Goal: Task Accomplishment & Management: Manage account settings

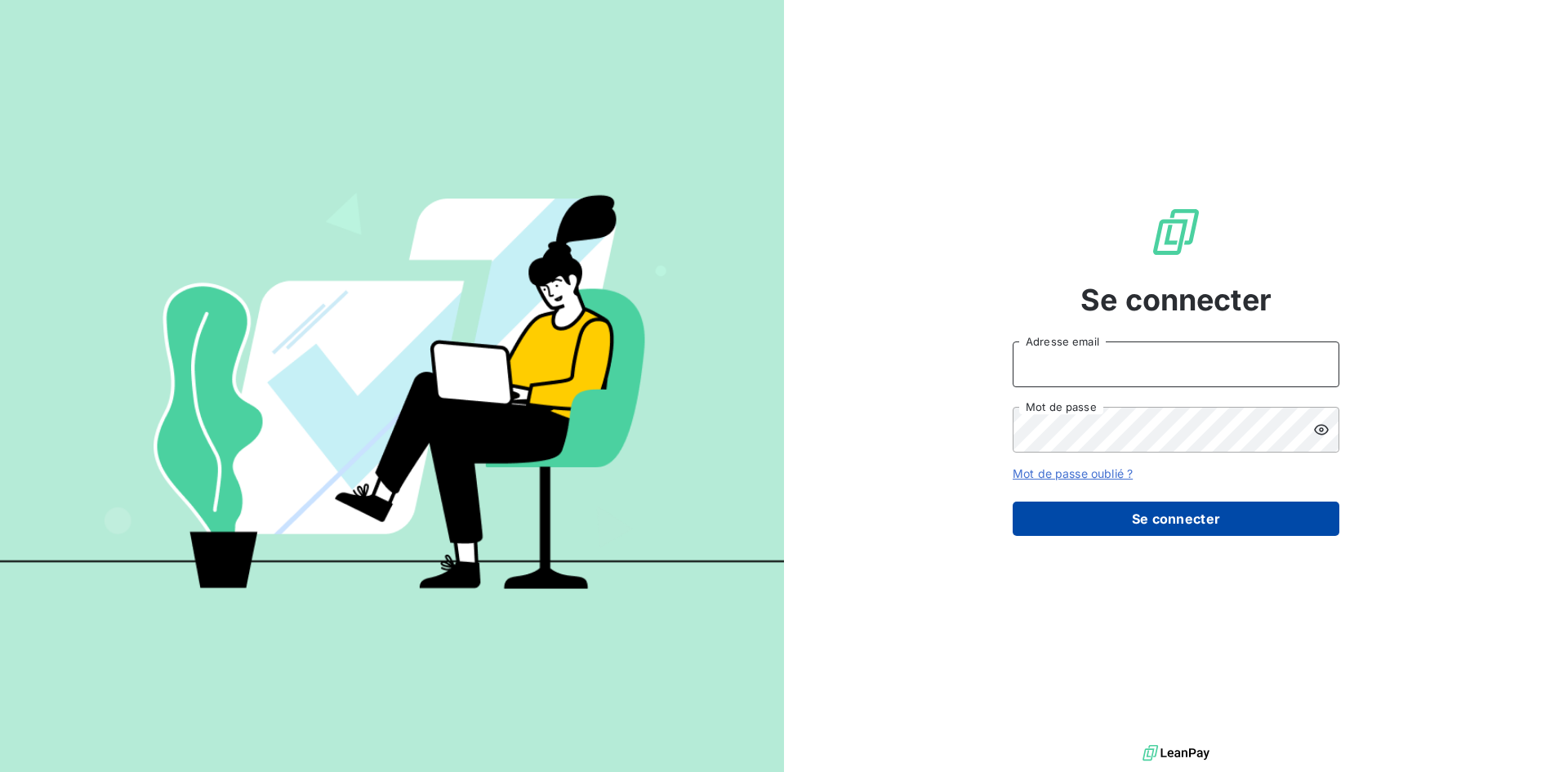
type input "[EMAIL_ADDRESS][DOMAIN_NAME]"
click at [1066, 533] on button "Se connecter" at bounding box center [1176, 518] width 327 height 34
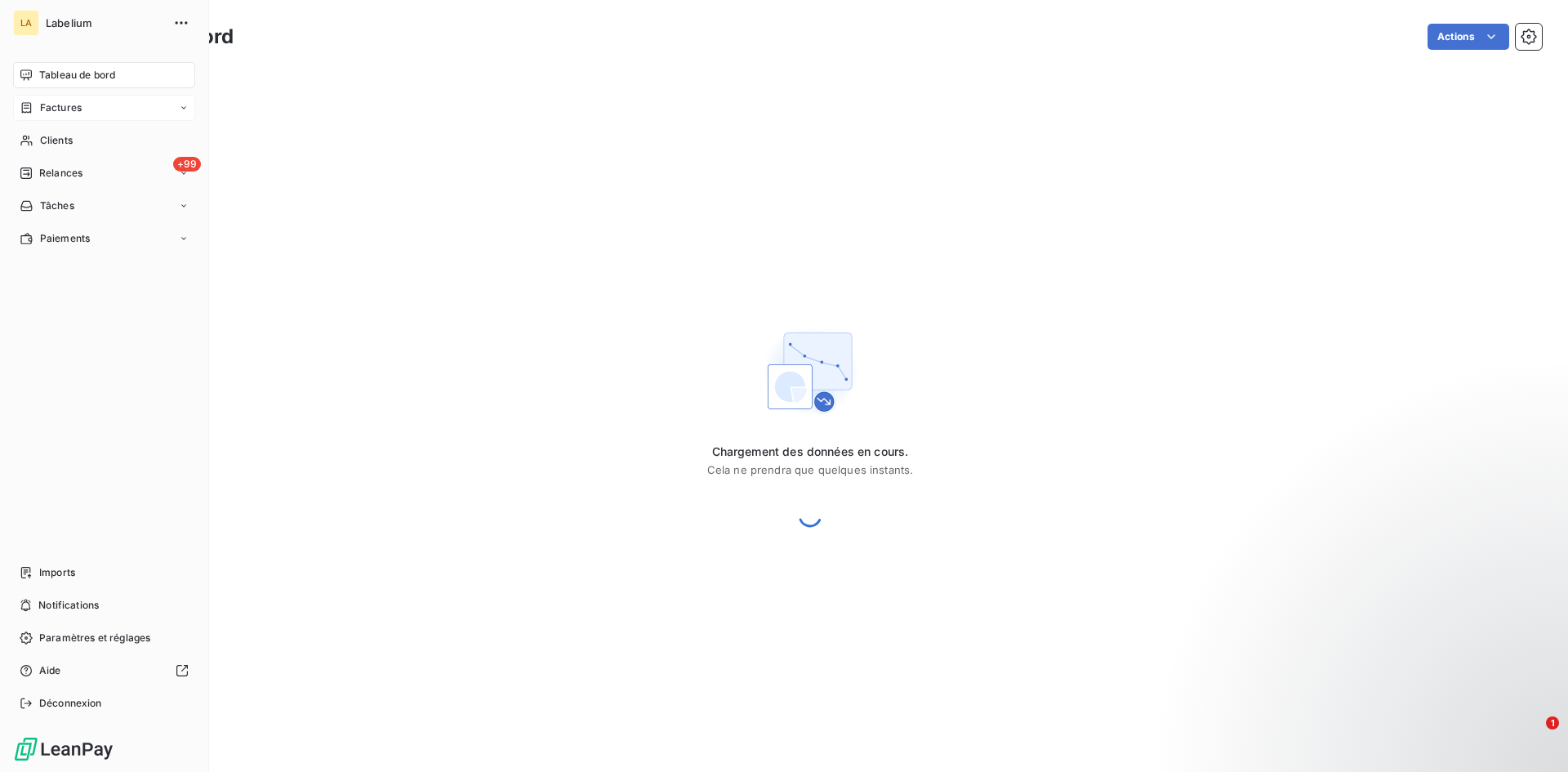
click at [33, 105] on icon at bounding box center [27, 107] width 14 height 13
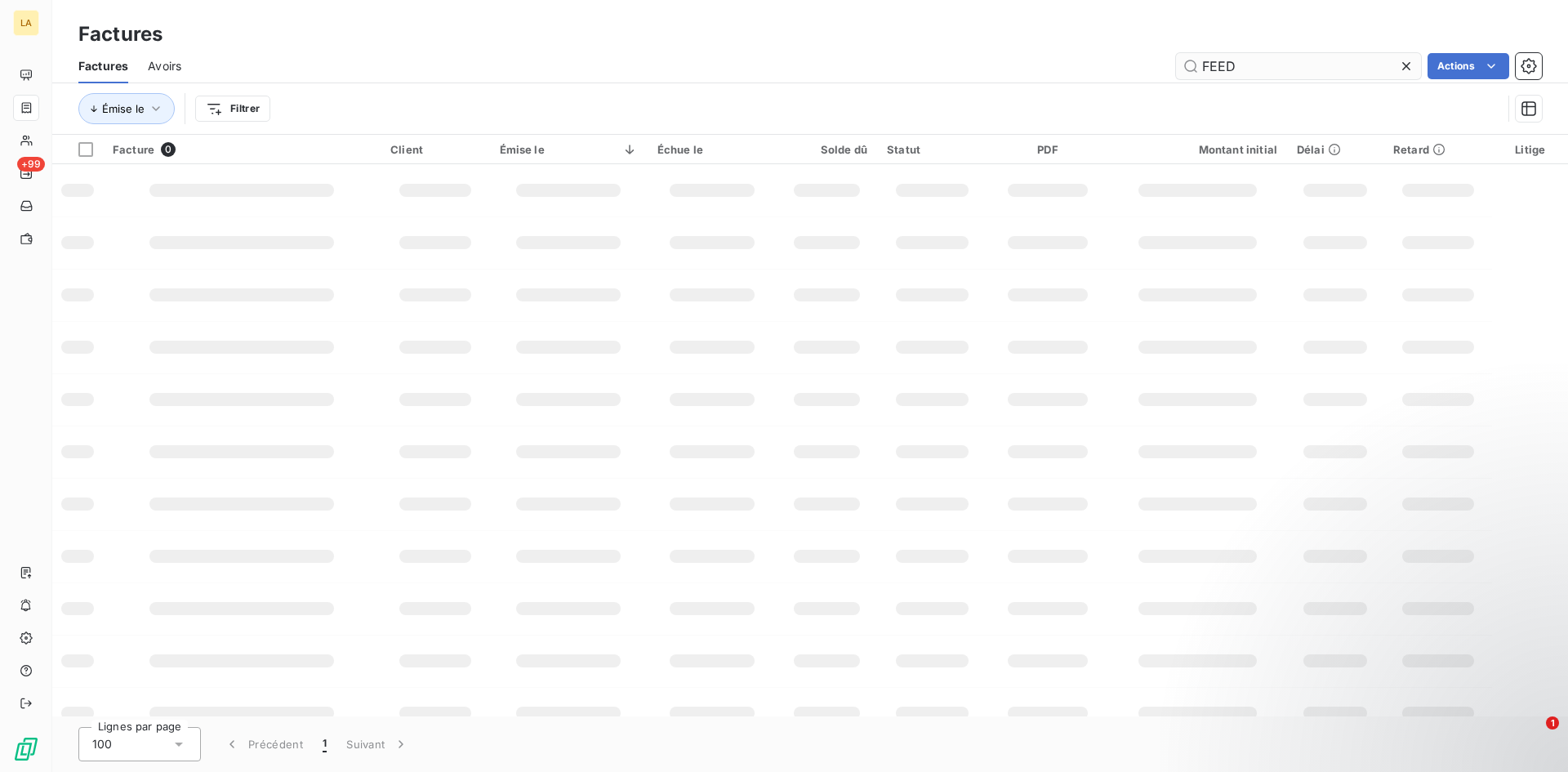
click at [1227, 56] on input "FEED" at bounding box center [1298, 65] width 245 height 26
type input "fine"
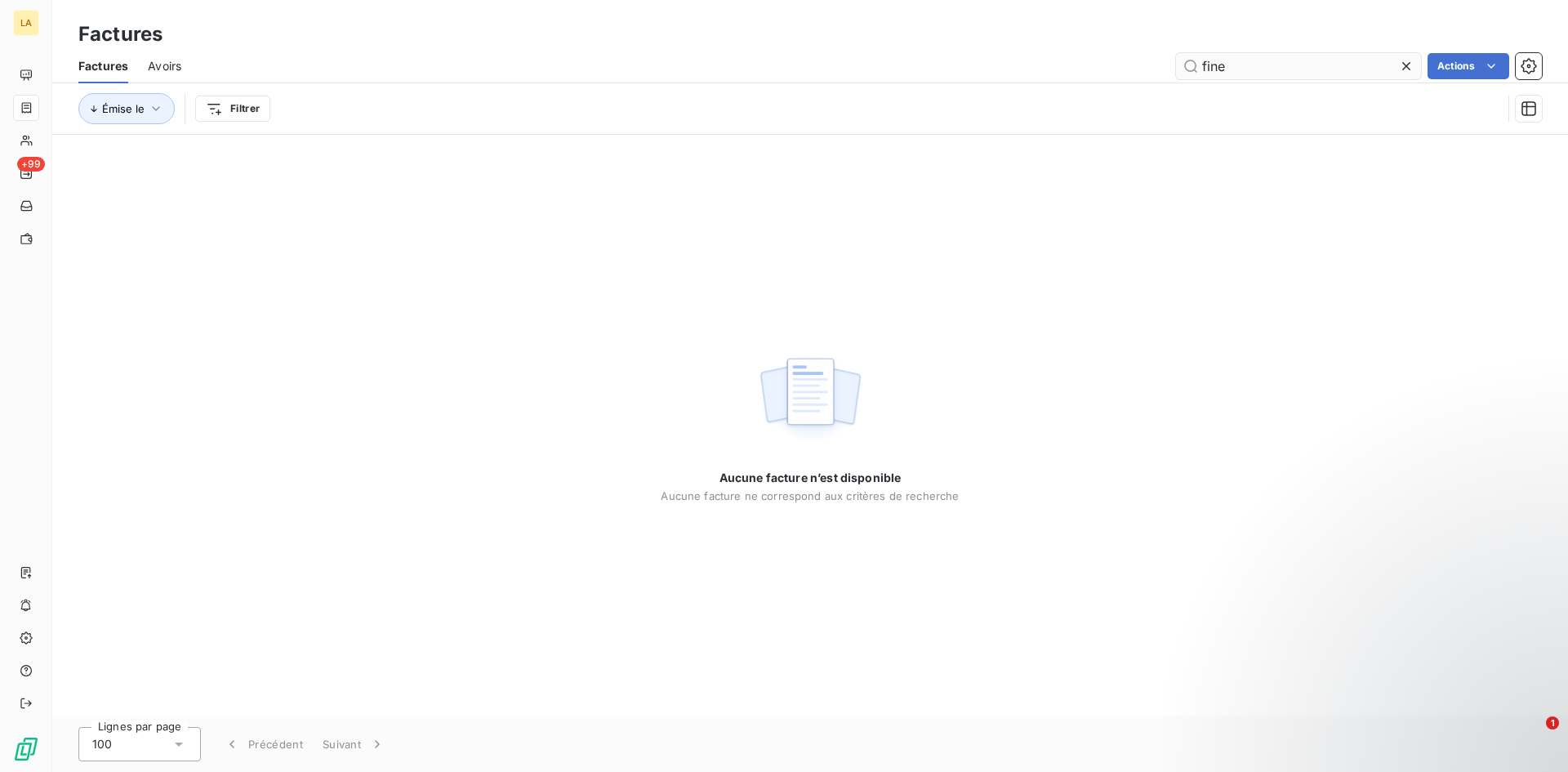
click at [1213, 63] on input "fine" at bounding box center [1298, 65] width 245 height 26
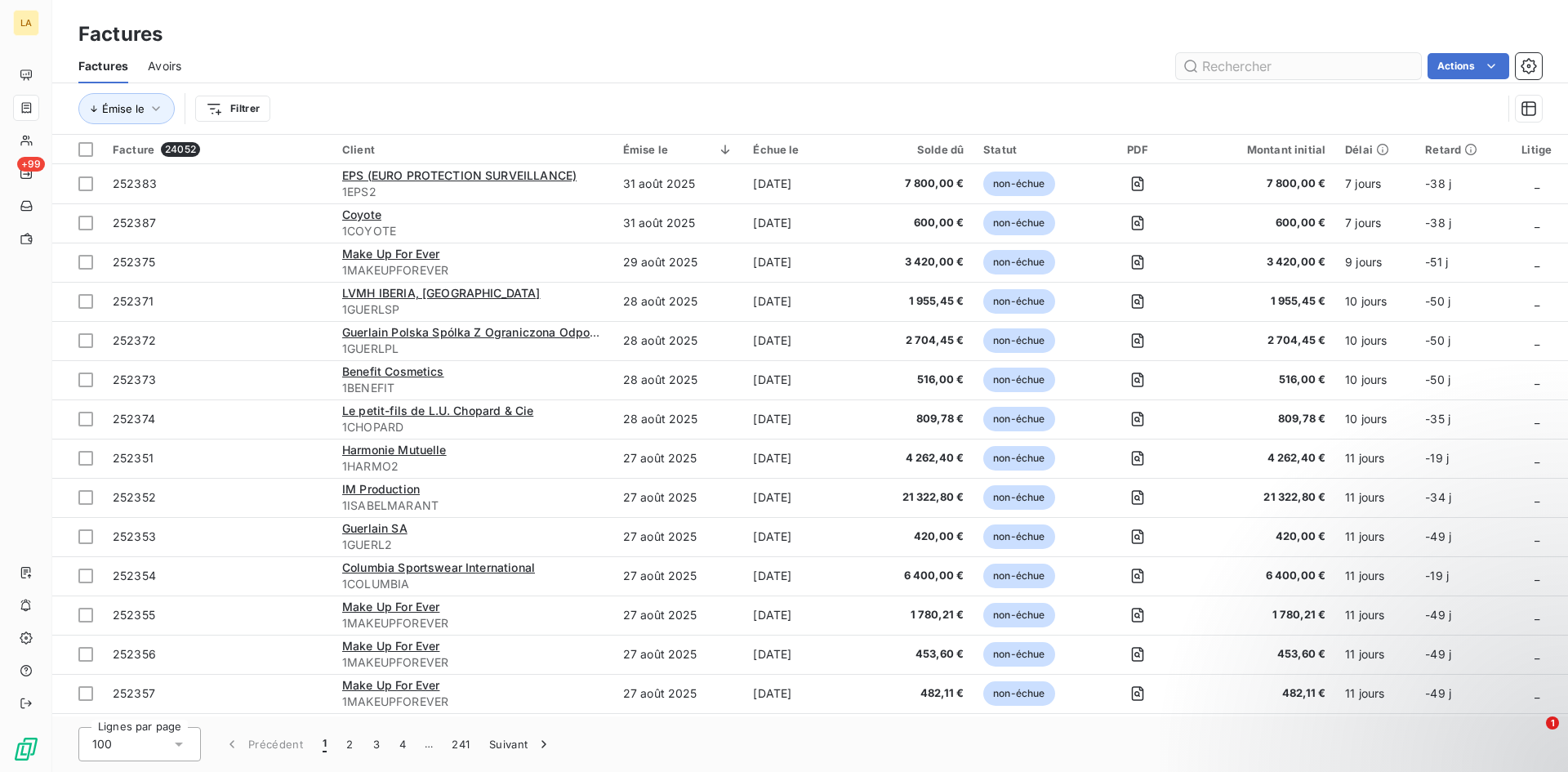
click at [1248, 71] on input "text" at bounding box center [1298, 65] width 245 height 26
type input "f"
type input "marl"
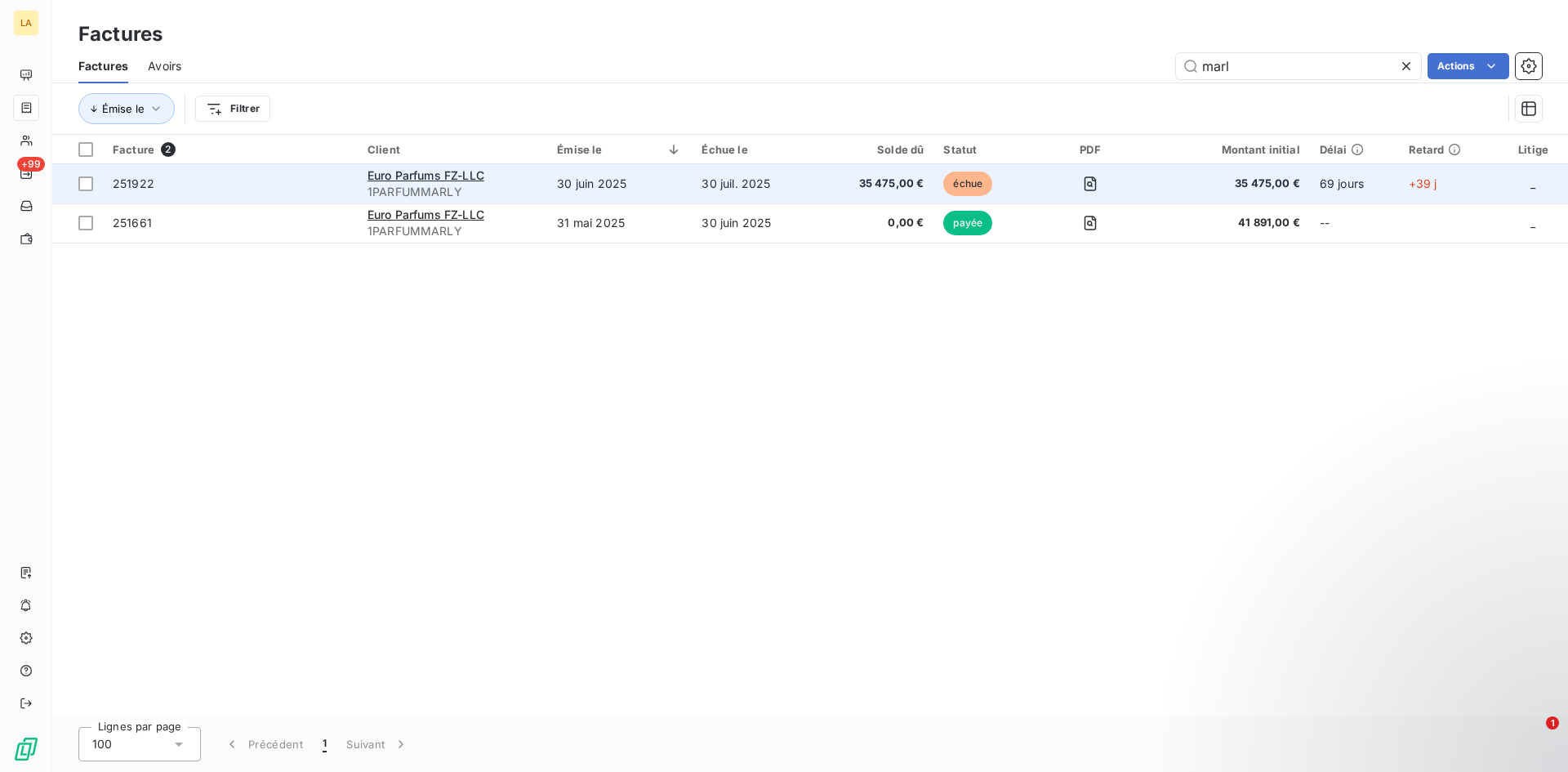
click at [300, 186] on span "251922" at bounding box center [230, 184] width 235 height 16
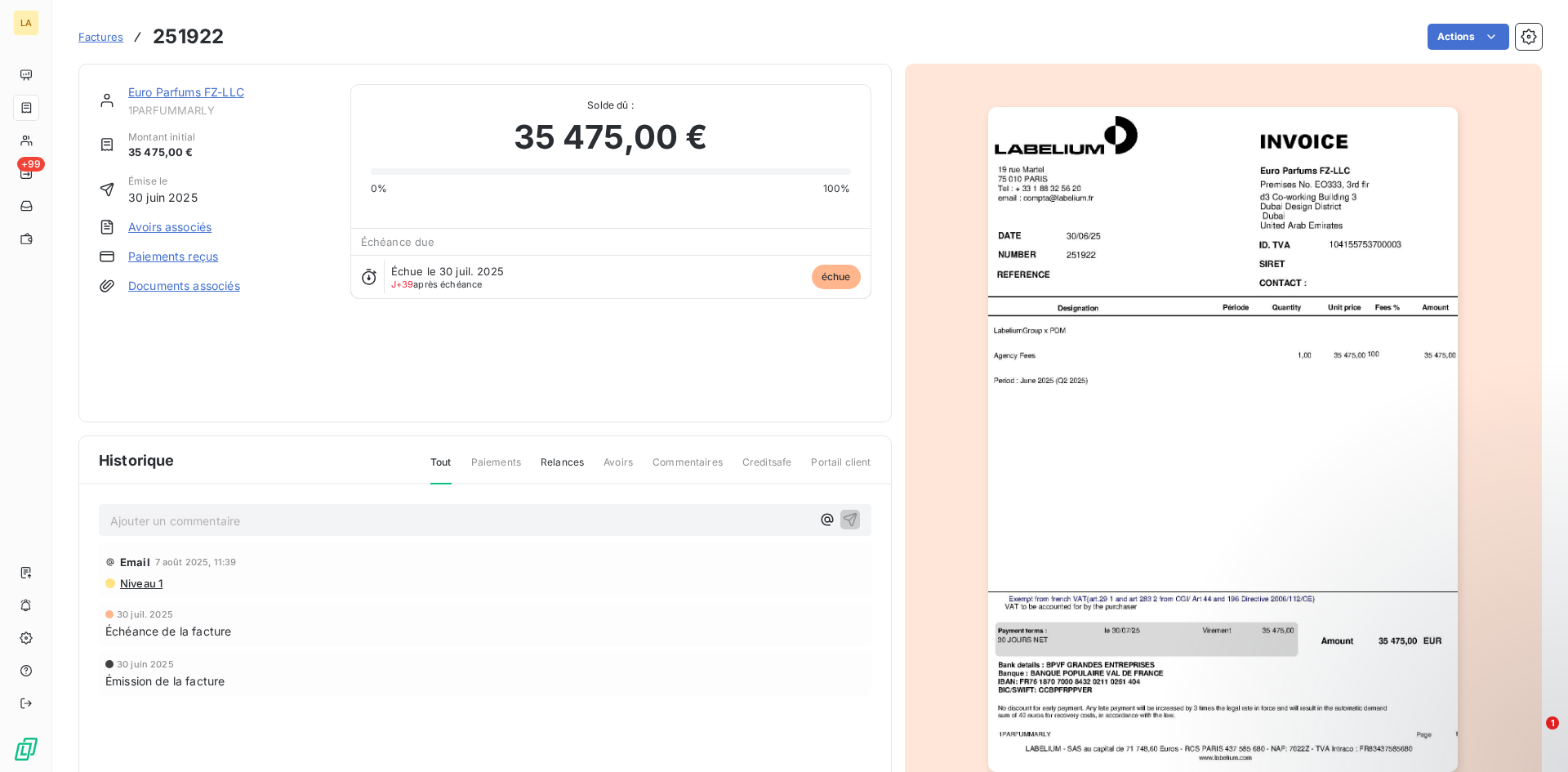
click at [630, 55] on div "Euro Parfums FZ-LLC 1PARFUMMARLY Montant initial 35 475,00 € Émise le 30 juin 2…" at bounding box center [810, 434] width 1463 height 761
click at [544, 42] on div "Actions" at bounding box center [892, 37] width 1298 height 26
click at [1047, 401] on img "button" at bounding box center [1223, 440] width 470 height 665
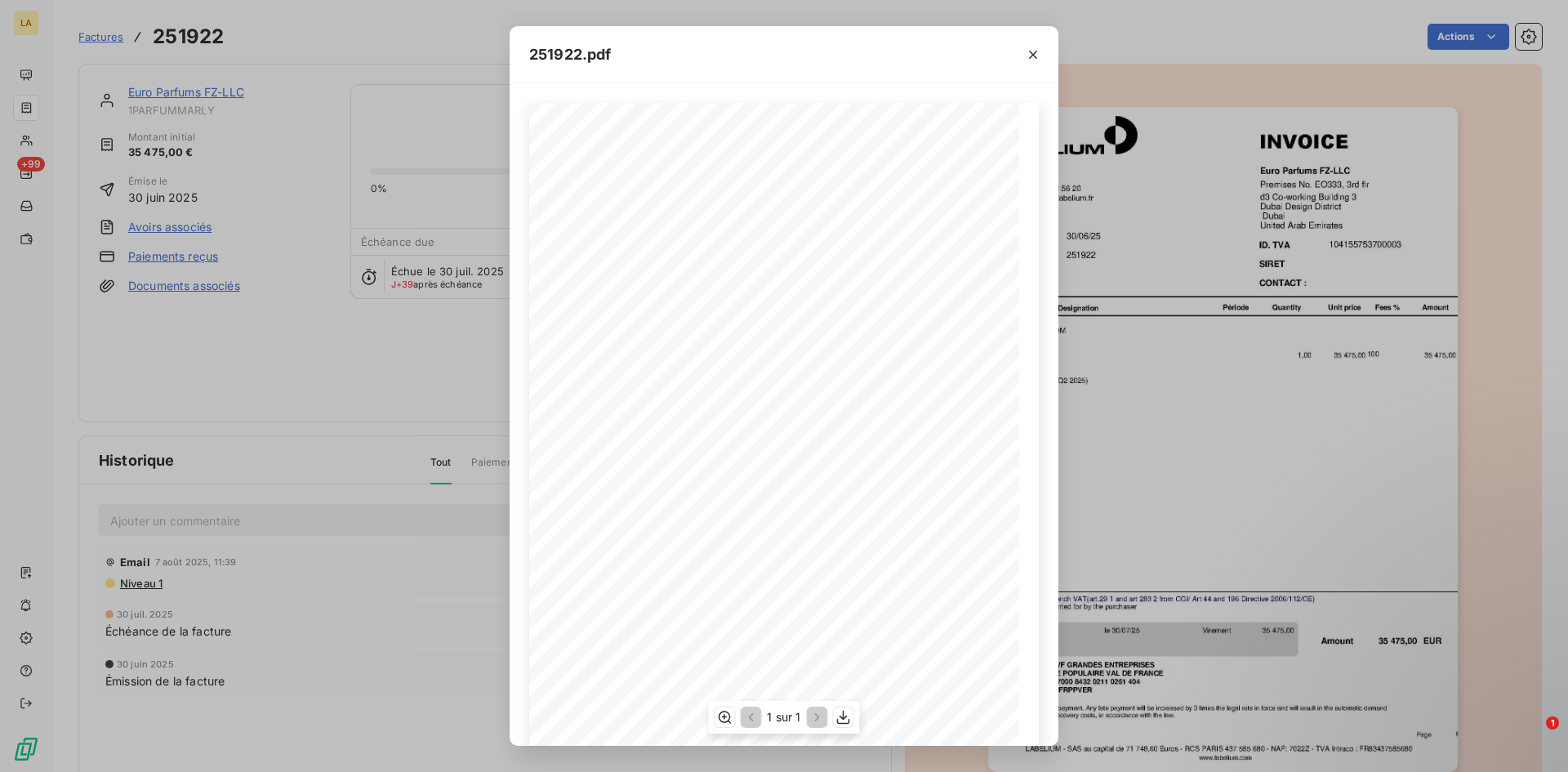
scroll to position [70, 0]
click at [1111, 203] on div "251922.pdf NUMBER Euro Parfums FZ-LLC Premises No. EO333, 3rd flr d3 Co-working…" at bounding box center [784, 386] width 1568 height 772
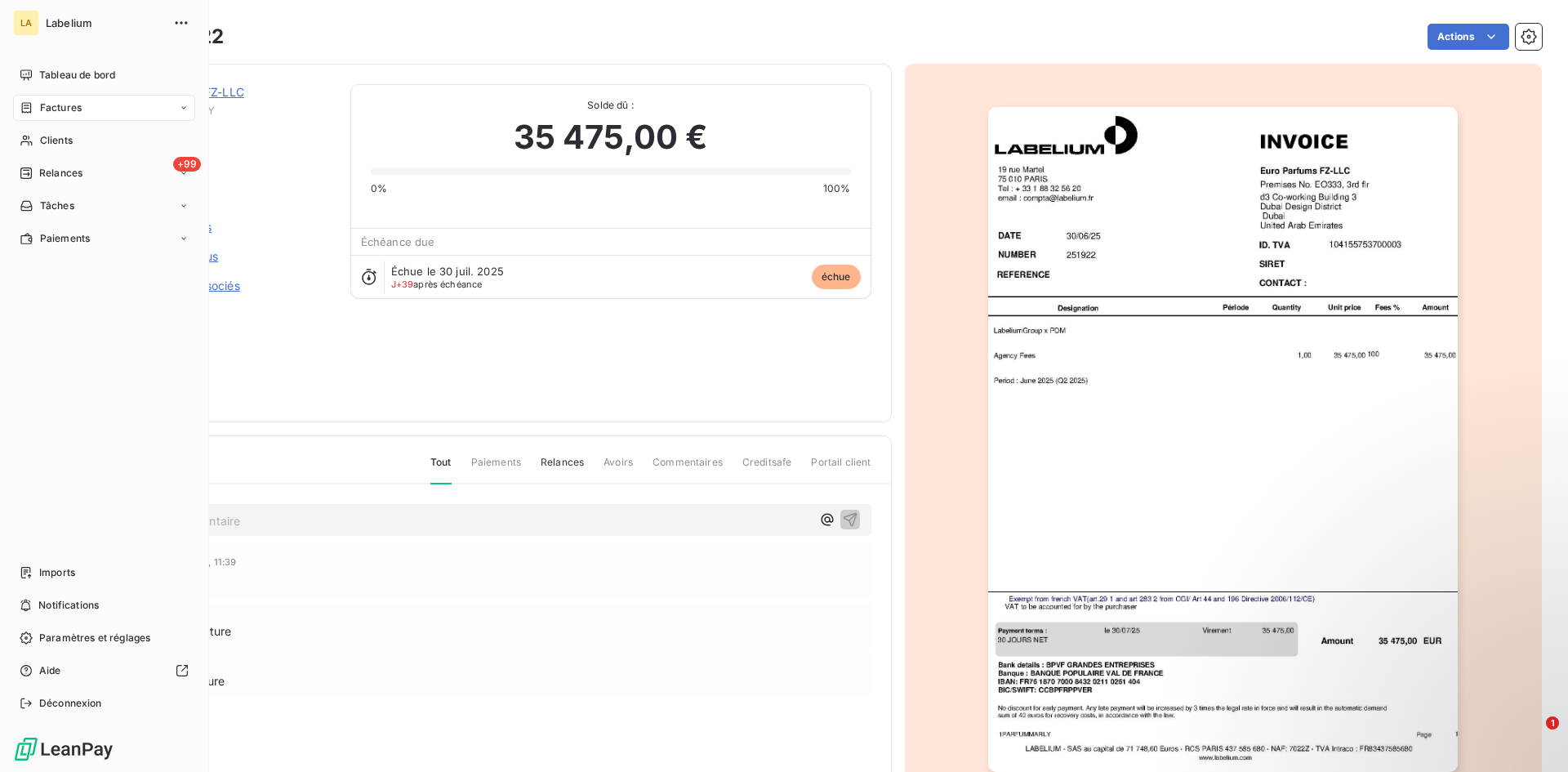
click at [66, 109] on span "Factures" at bounding box center [61, 107] width 42 height 14
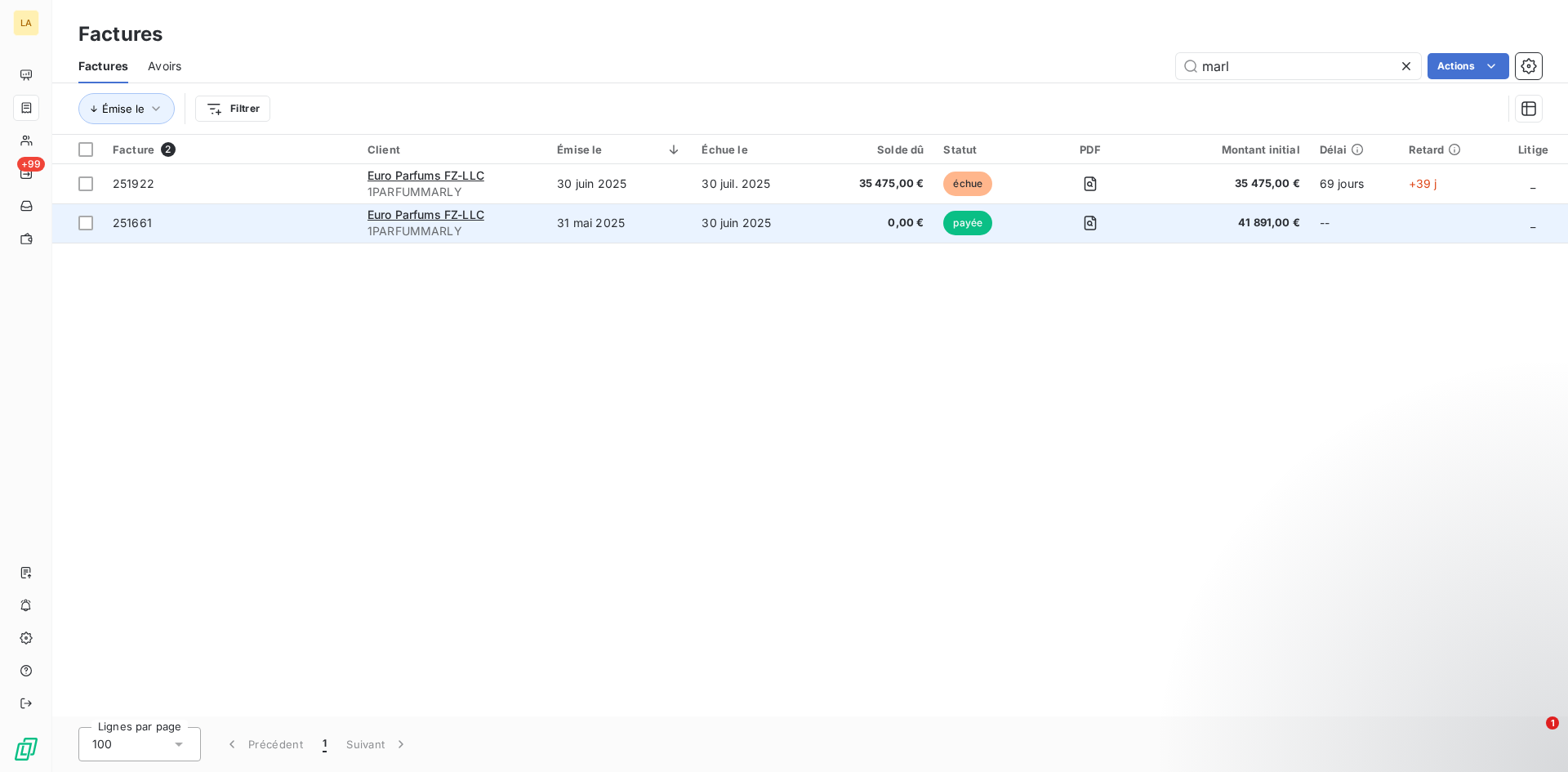
click at [231, 218] on span "251661" at bounding box center [230, 222] width 235 height 16
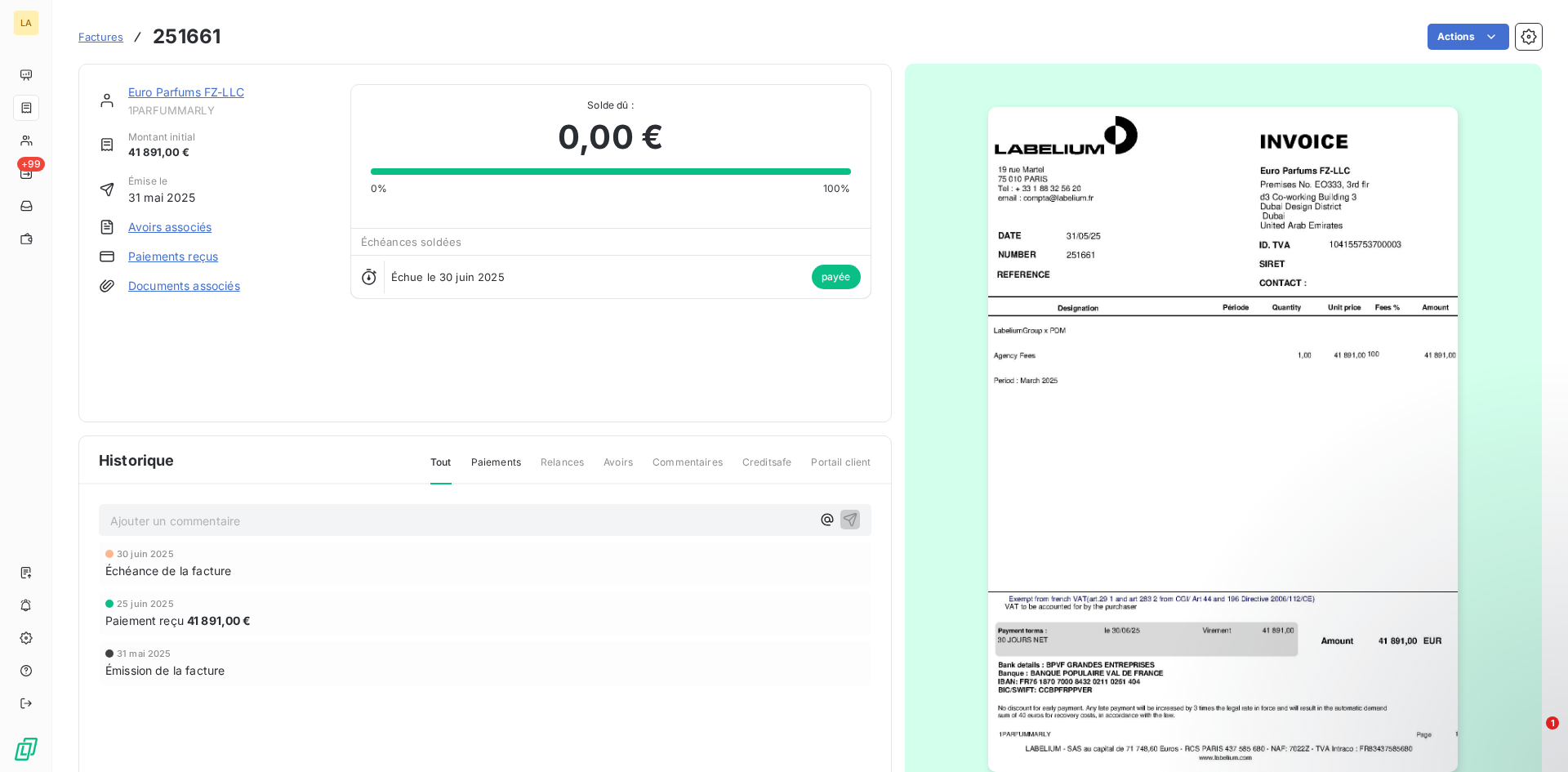
scroll to position [2, 0]
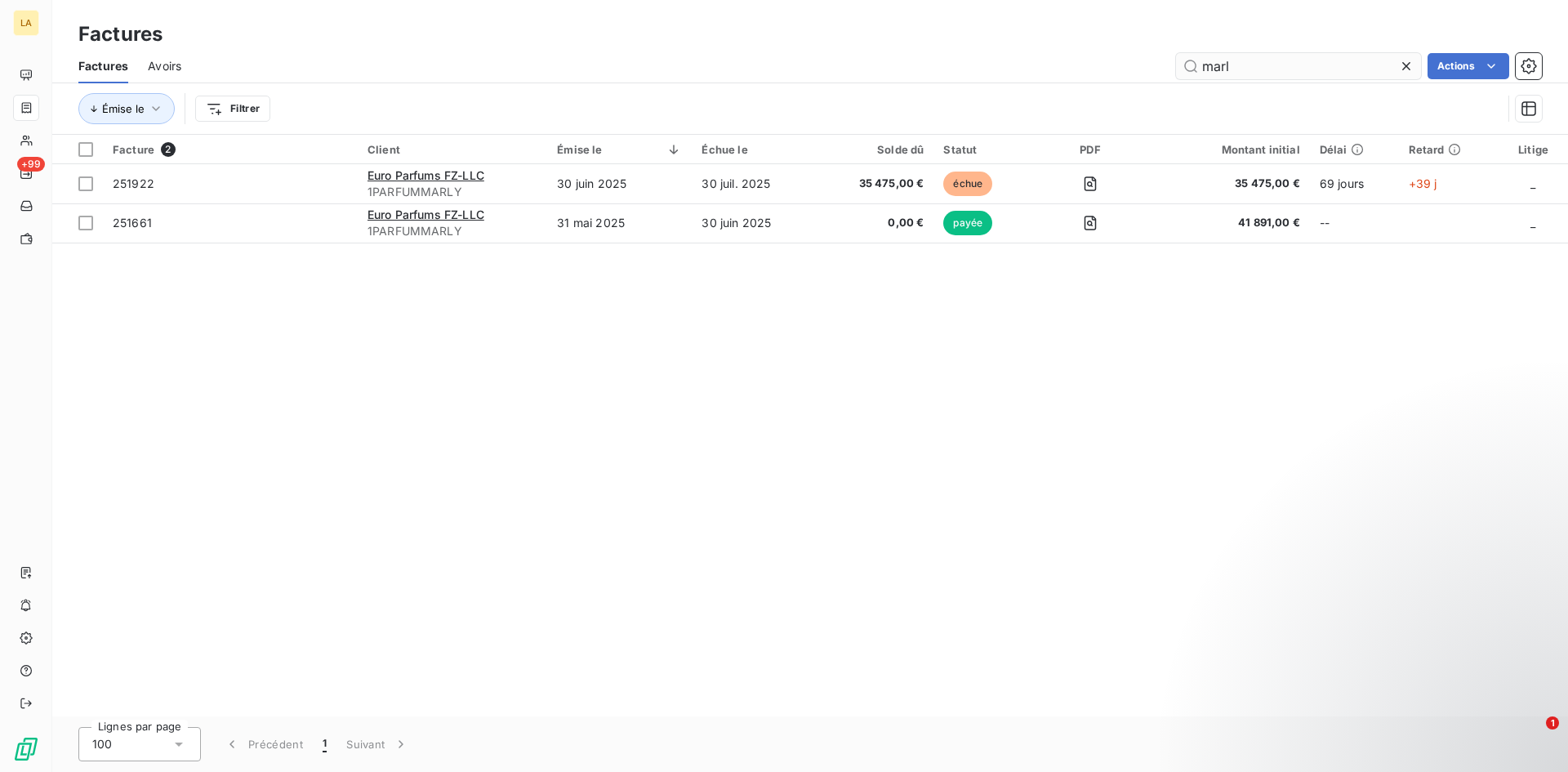
click at [1217, 72] on input "marl" at bounding box center [1298, 65] width 245 height 26
type input "initio"
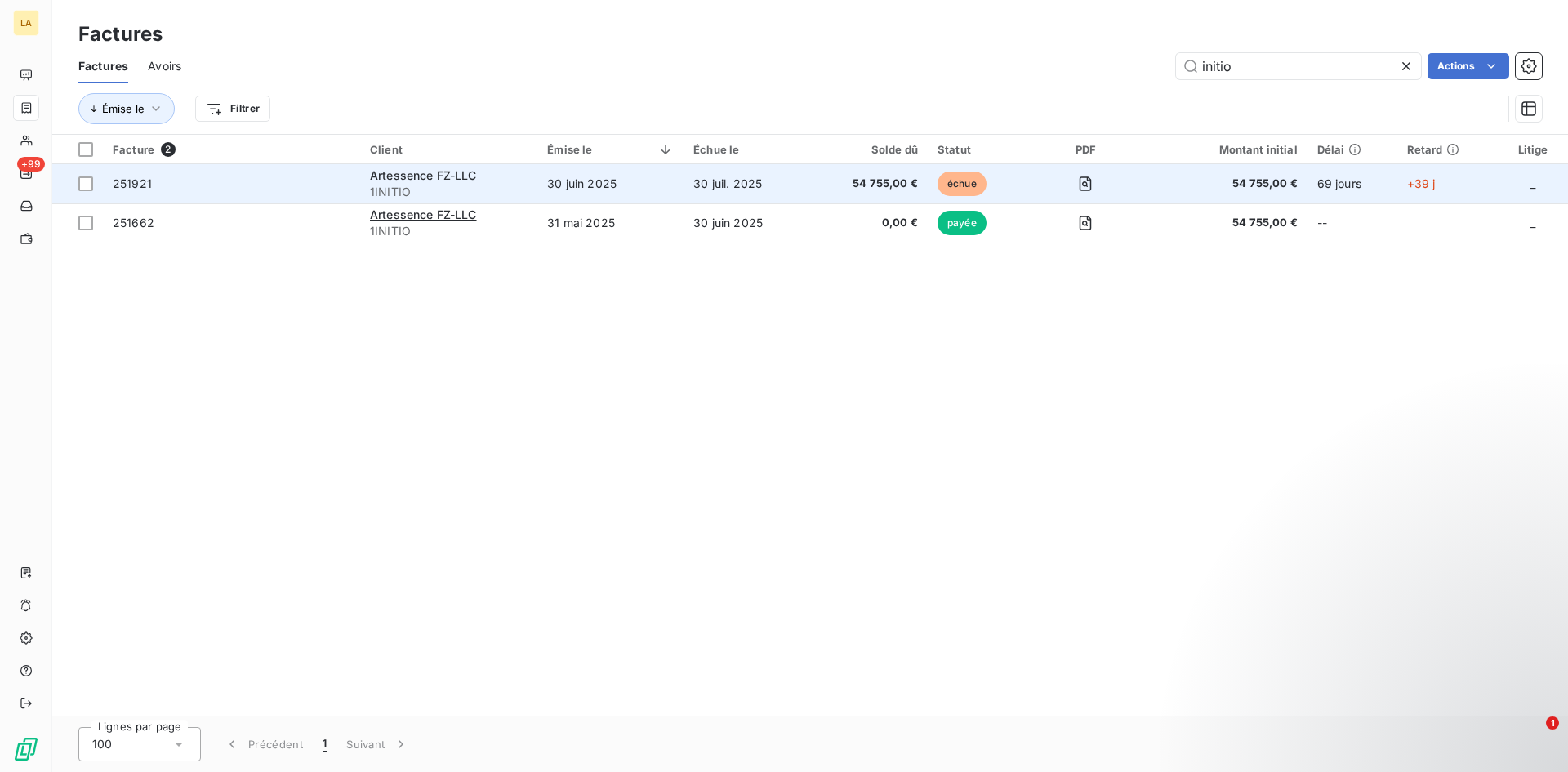
click at [242, 184] on span "251921" at bounding box center [231, 184] width 238 height 16
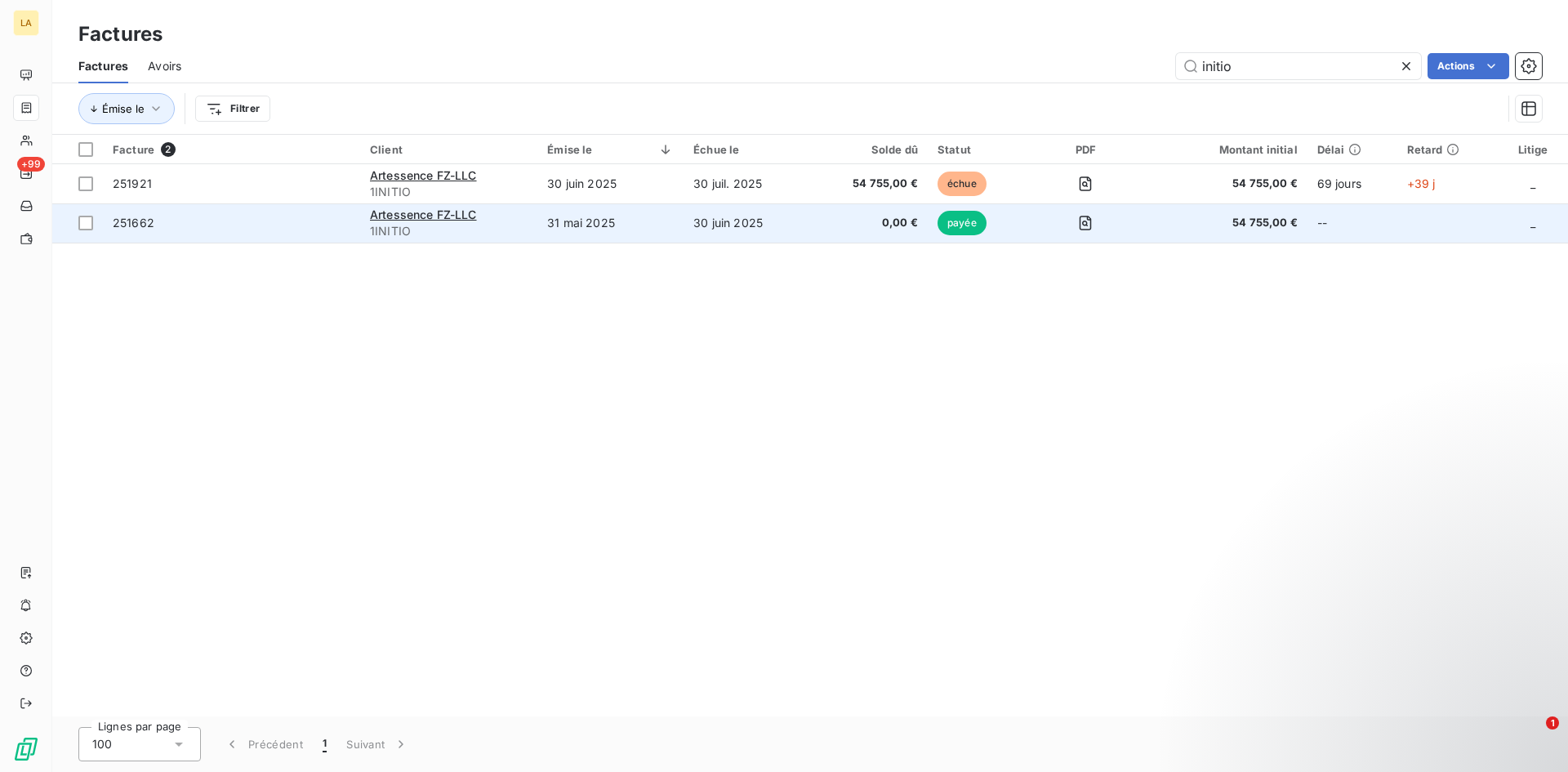
click at [277, 222] on span "251662" at bounding box center [231, 222] width 238 height 16
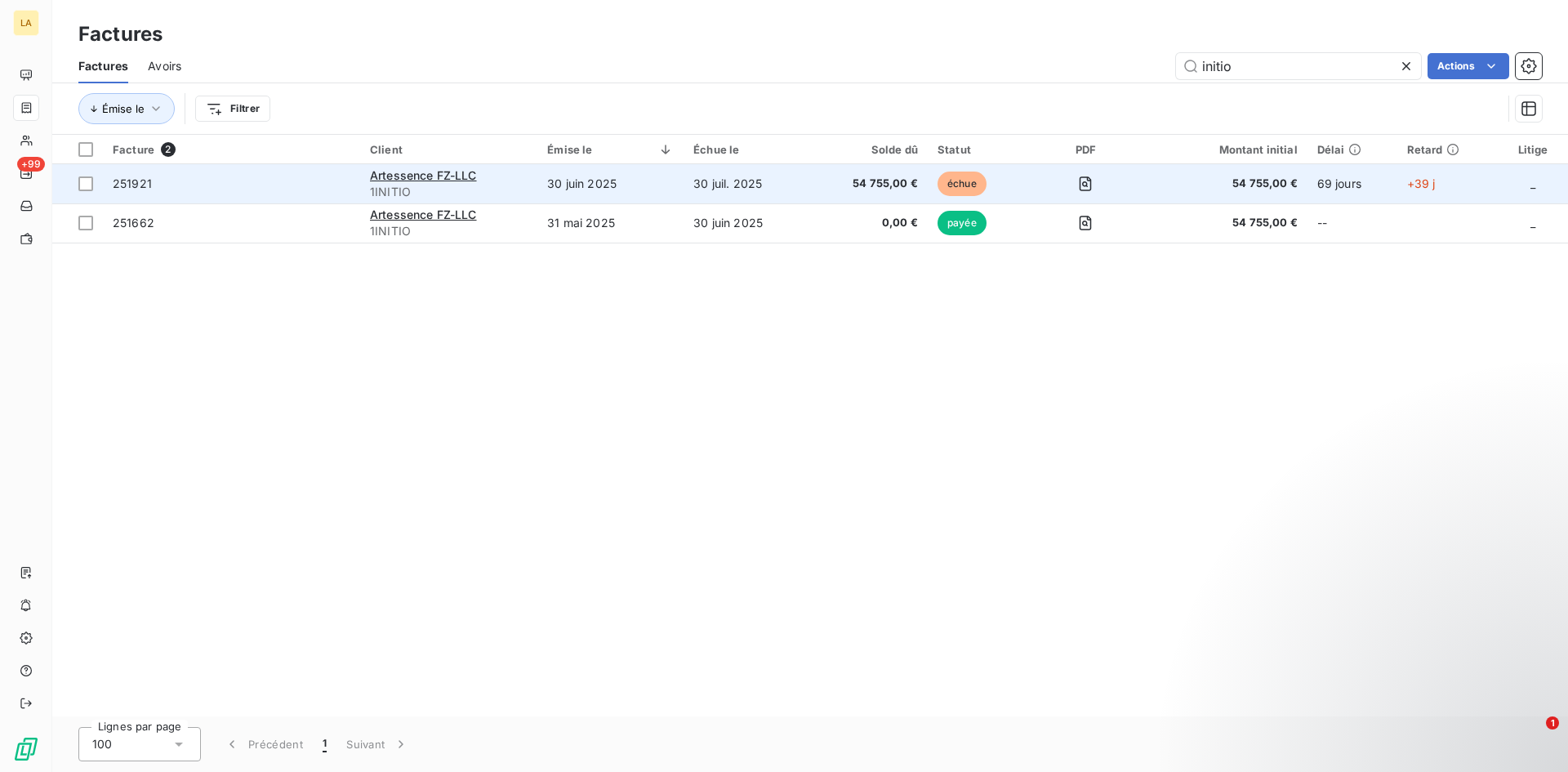
click at [236, 171] on td "251921" at bounding box center [231, 184] width 257 height 39
